Goal: Find specific page/section: Find specific page/section

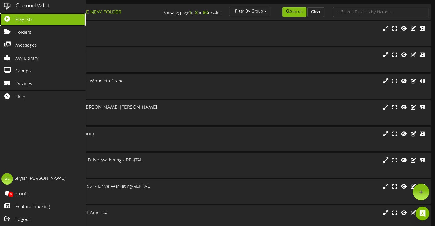
click at [29, 18] on span "Playlists" at bounding box center [23, 20] width 17 height 7
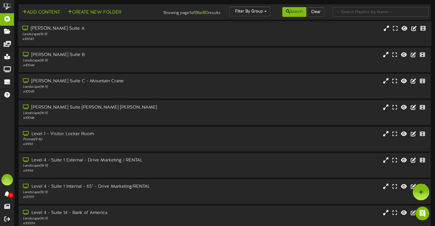
click at [158, 37] on div "Landscape ( 16:9 )" at bounding box center [104, 34] width 164 height 5
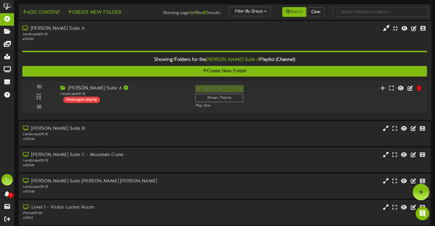
click at [386, 31] on icon at bounding box center [387, 28] width 6 height 6
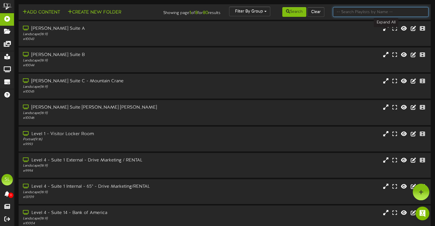
click at [350, 12] on input "text" at bounding box center [381, 12] width 96 height 10
type input "suite 2"
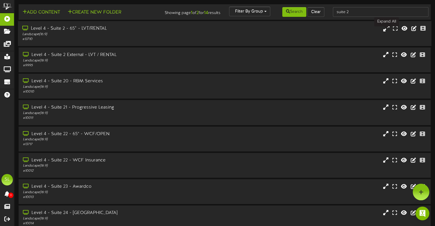
click at [384, 31] on icon at bounding box center [387, 28] width 6 height 6
